Goal: Browse casually

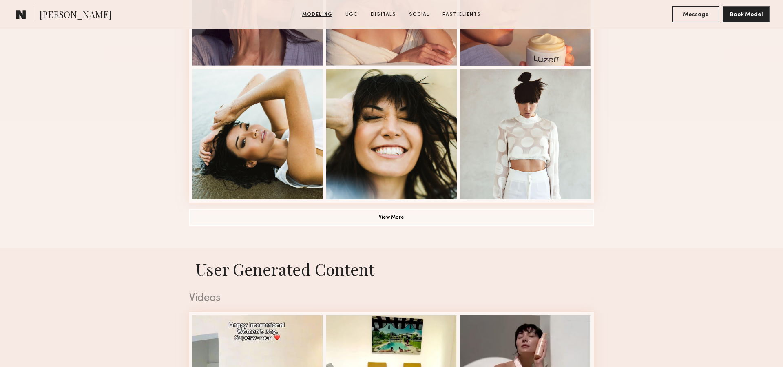
scroll to position [581, 0]
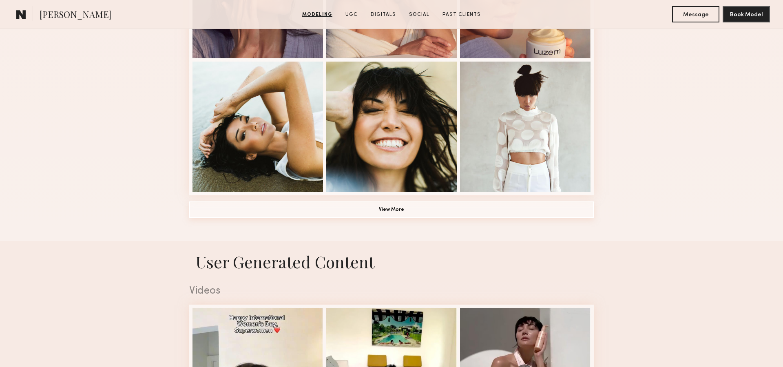
click at [353, 212] on button "View More" at bounding box center [391, 209] width 405 height 16
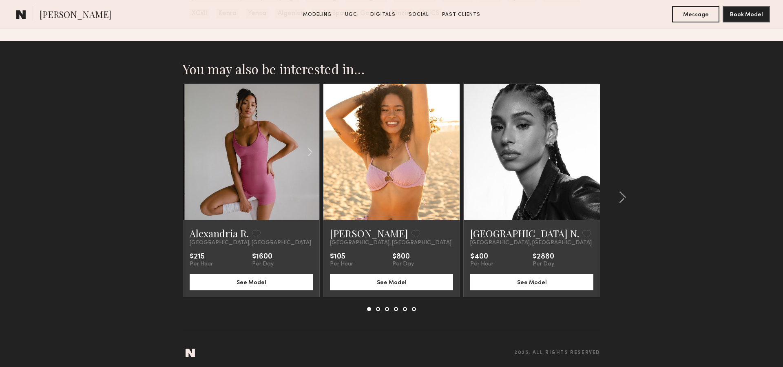
scroll to position [2788, 0]
click at [379, 310] on button at bounding box center [378, 309] width 4 height 4
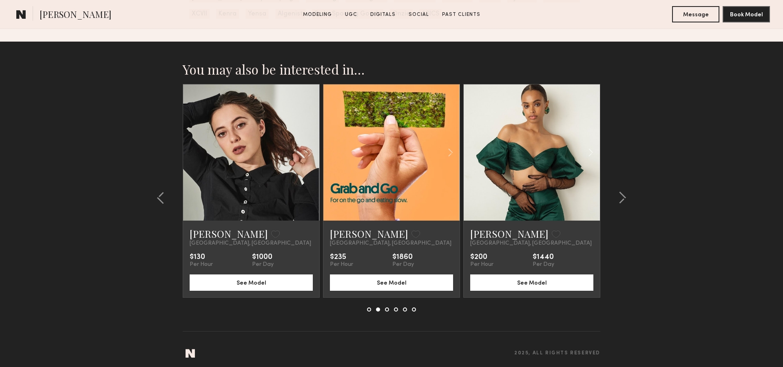
click at [388, 310] on button at bounding box center [387, 309] width 4 height 4
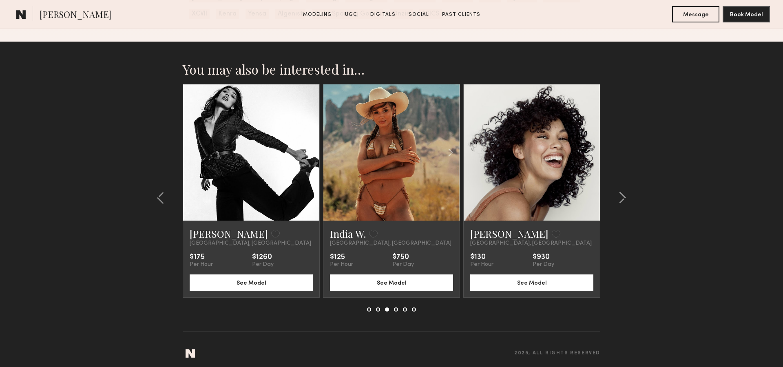
click at [397, 310] on button at bounding box center [396, 309] width 4 height 4
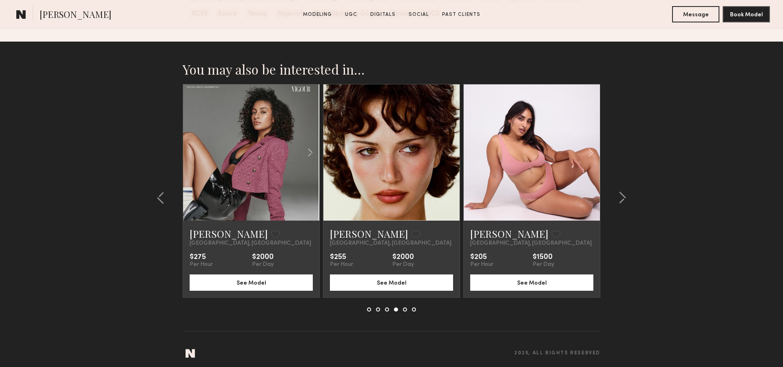
click at [404, 310] on button at bounding box center [405, 309] width 4 height 4
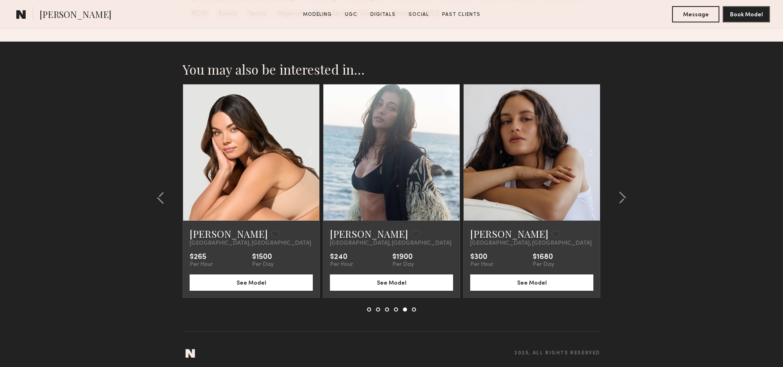
click at [415, 311] on button at bounding box center [414, 309] width 4 height 4
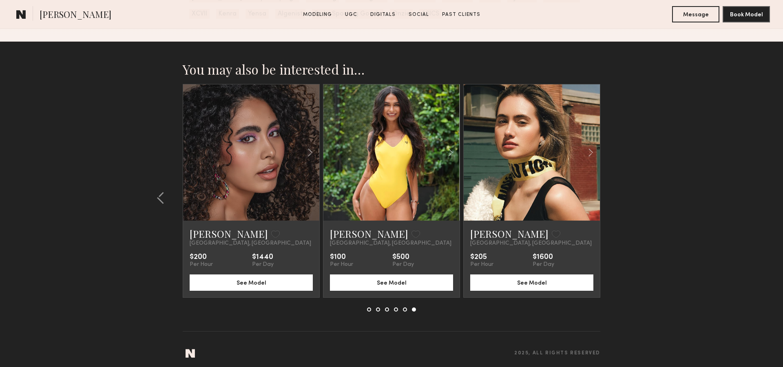
click at [407, 310] on button at bounding box center [405, 309] width 4 height 4
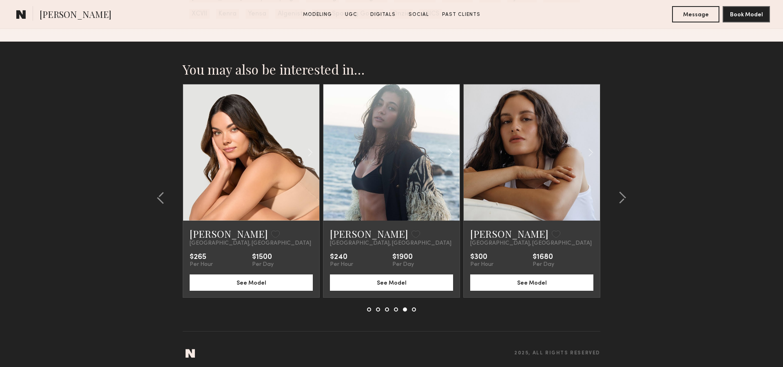
click at [246, 157] on link at bounding box center [251, 152] width 46 height 136
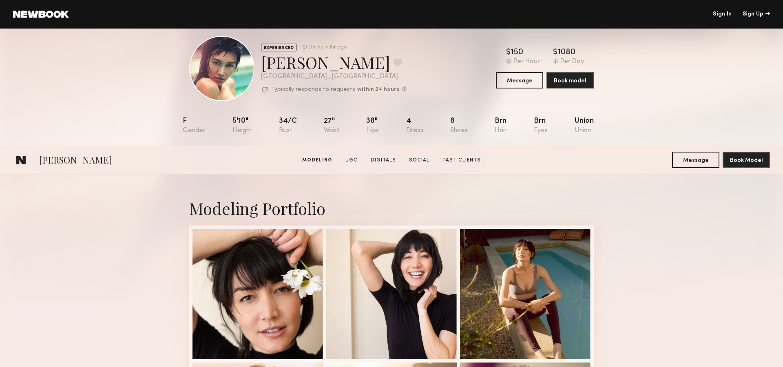
scroll to position [0, 0]
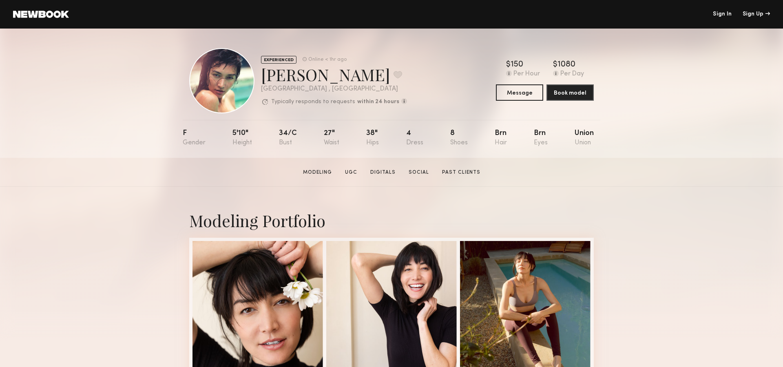
drag, startPoint x: 53, startPoint y: 9, endPoint x: 52, endPoint y: 13, distance: 4.2
click at [53, 9] on header "Sign In Sign Up" at bounding box center [391, 14] width 783 height 29
click at [52, 14] on link at bounding box center [41, 14] width 56 height 7
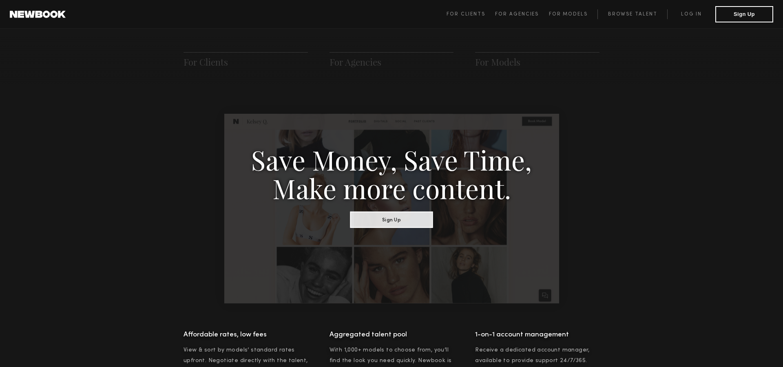
scroll to position [431, 0]
